Goal: Navigation & Orientation: Find specific page/section

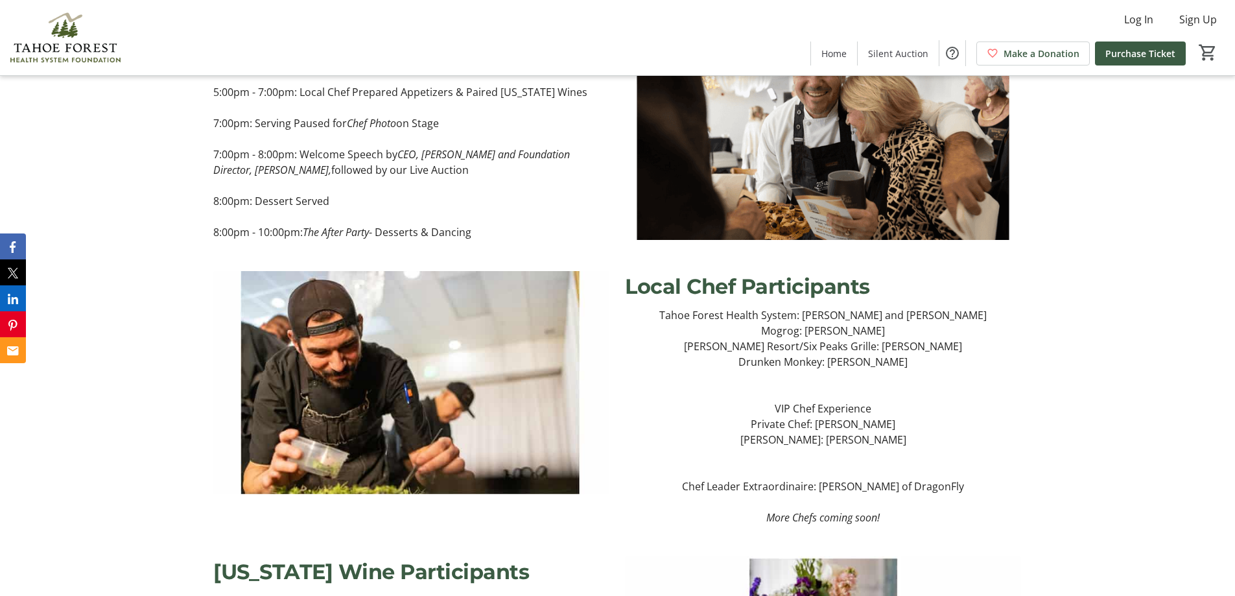
scroll to position [1361, 0]
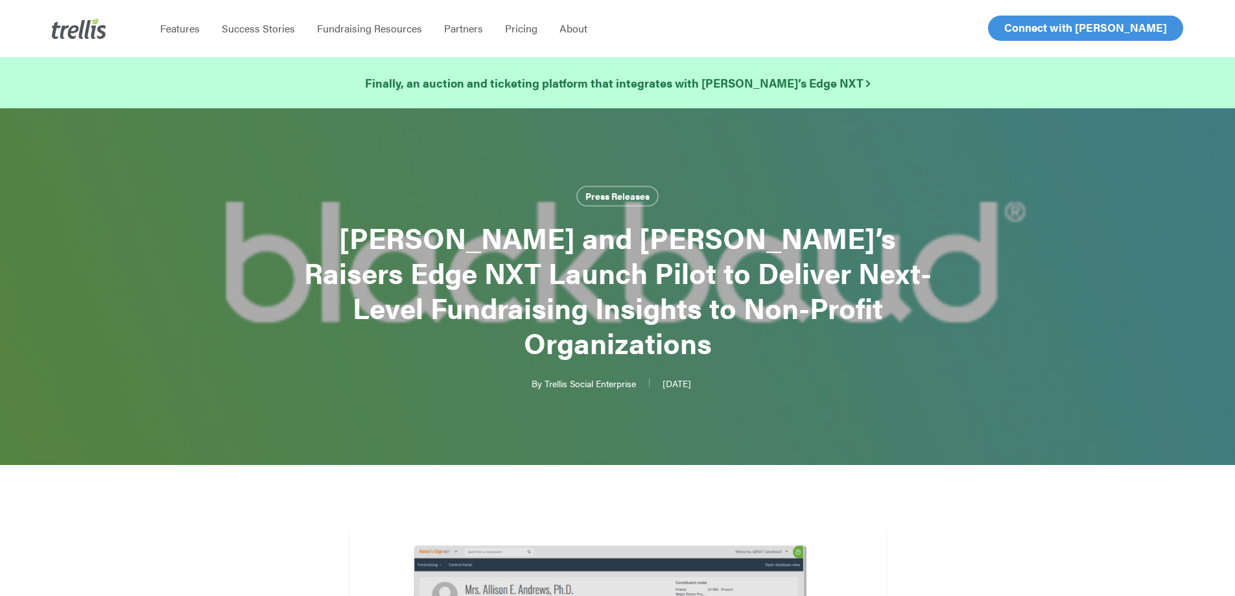
click at [1011, 21] on span "Log In" at bounding box center [1019, 28] width 31 height 16
click at [576, 29] on span "About" at bounding box center [573, 28] width 28 height 15
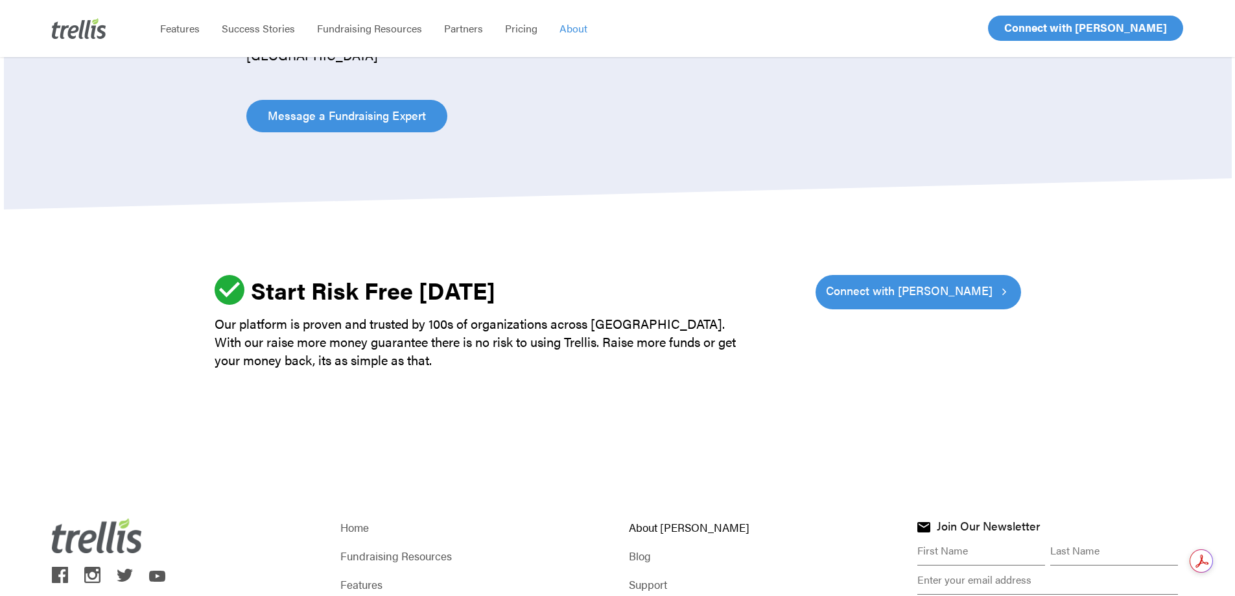
scroll to position [1423, 0]
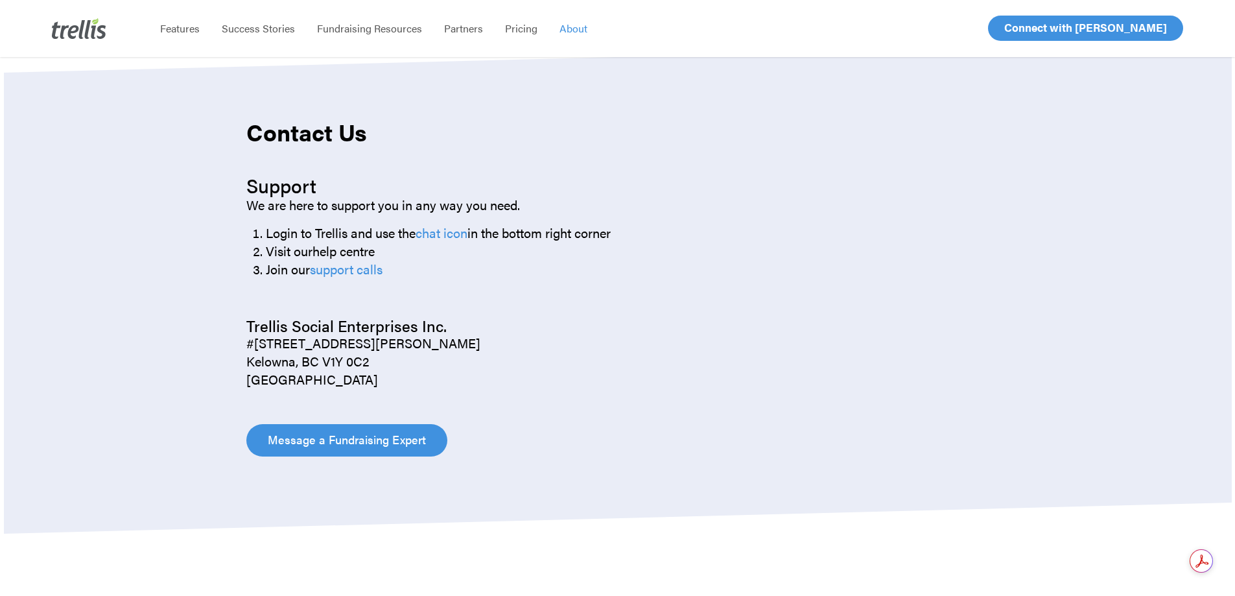
click at [347, 255] on link "help centre" at bounding box center [343, 250] width 62 height 19
